Goal: Task Accomplishment & Management: Use online tool/utility

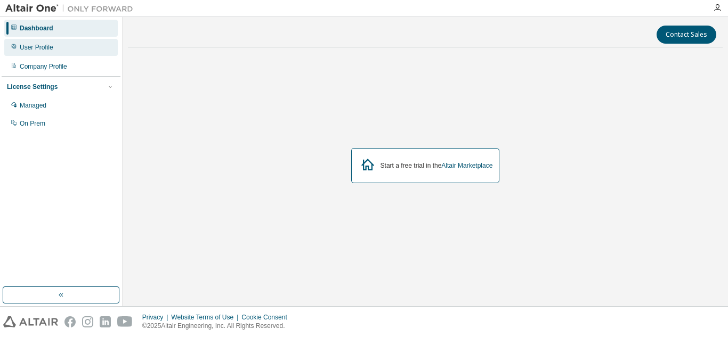
click at [70, 51] on div "User Profile" at bounding box center [60, 47] width 113 height 17
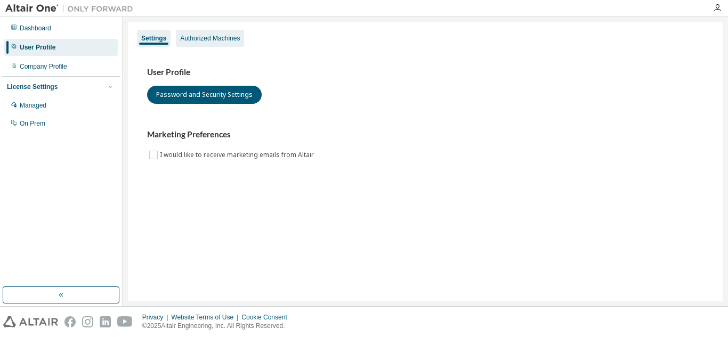
click at [207, 41] on div "Authorized Machines" at bounding box center [210, 38] width 60 height 9
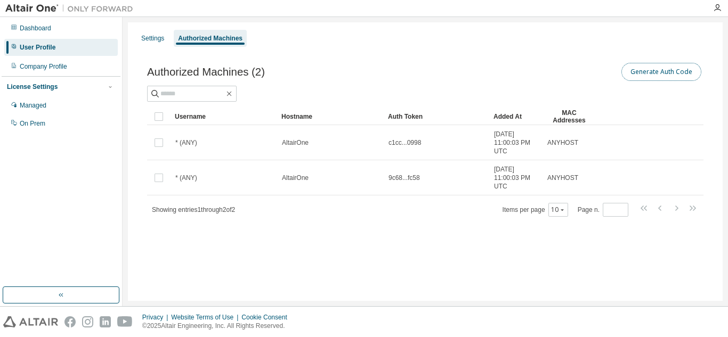
click at [660, 77] on button "Generate Auth Code" at bounding box center [661, 72] width 80 height 18
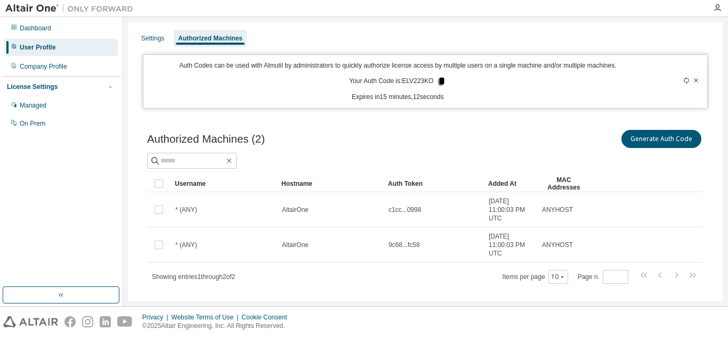
click at [438, 82] on icon at bounding box center [441, 81] width 6 height 7
click at [466, 289] on div "Authorized Machines (2) Generate Auth Code Clear Load Save Save As Field Operat…" at bounding box center [425, 213] width 582 height 197
click at [639, 139] on button "Generate Auth Code" at bounding box center [661, 139] width 80 height 18
